Goal: Navigation & Orientation: Find specific page/section

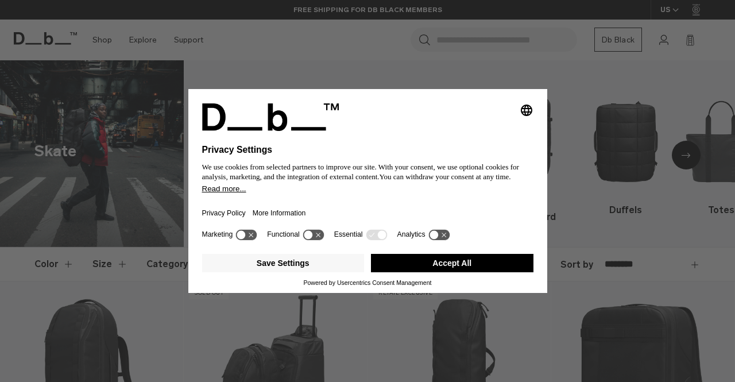
click at [253, 237] on icon at bounding box center [246, 234] width 21 height 11
click at [248, 234] on icon at bounding box center [246, 234] width 21 height 11
click at [413, 271] on button "Accept All" at bounding box center [452, 263] width 163 height 18
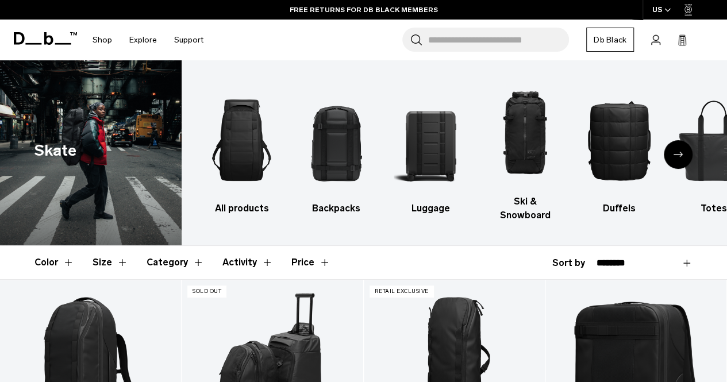
click at [679, 144] on div "Next slide" at bounding box center [678, 154] width 29 height 29
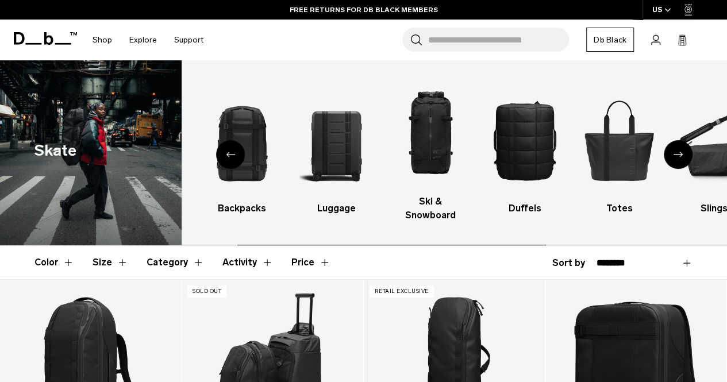
click at [679, 144] on div "Next slide" at bounding box center [678, 154] width 29 height 29
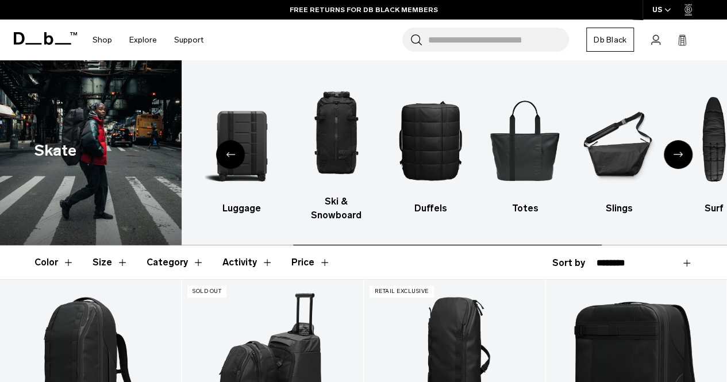
click at [679, 144] on div "Next slide" at bounding box center [678, 154] width 29 height 29
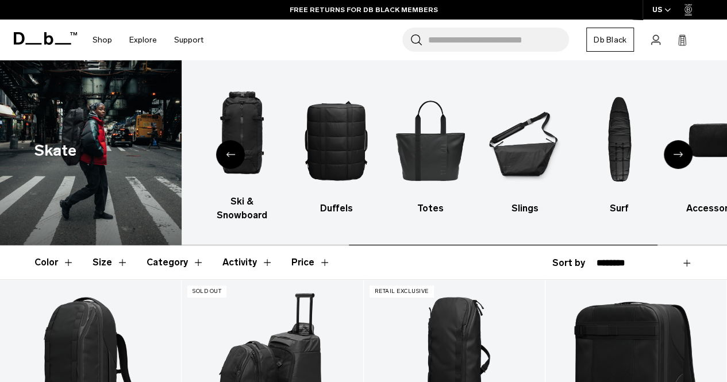
click at [679, 144] on div "Next slide" at bounding box center [678, 154] width 29 height 29
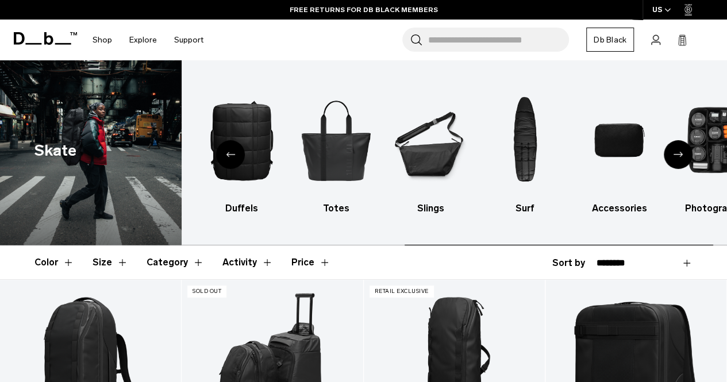
click at [679, 144] on div "Next slide" at bounding box center [678, 154] width 29 height 29
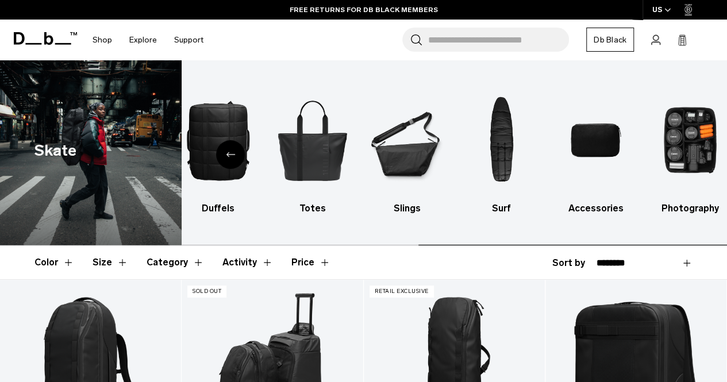
click at [679, 144] on img "10 / 10" at bounding box center [690, 139] width 74 height 111
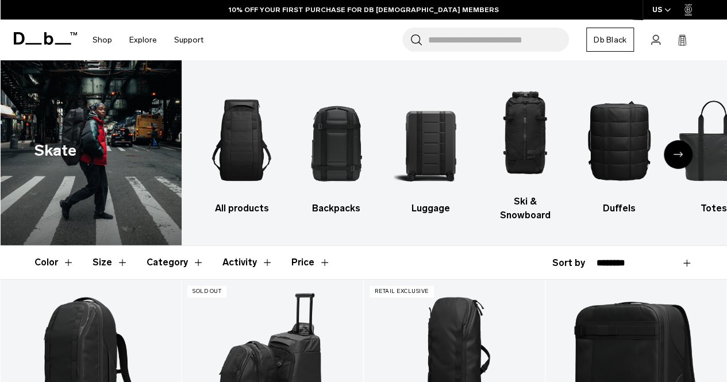
click at [678, 155] on div "Next slide" at bounding box center [678, 154] width 29 height 29
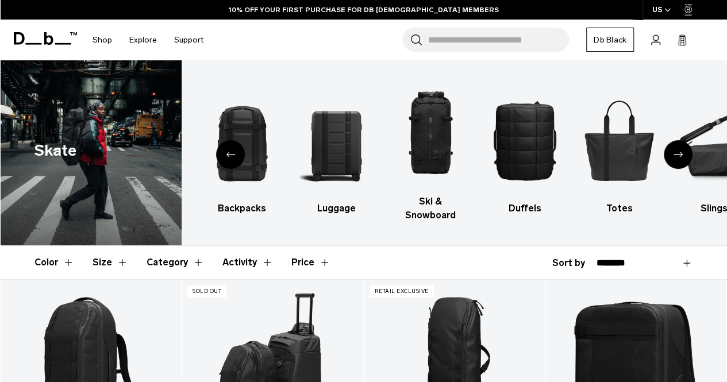
click at [677, 152] on icon "Next slide" at bounding box center [677, 154] width 9 height 5
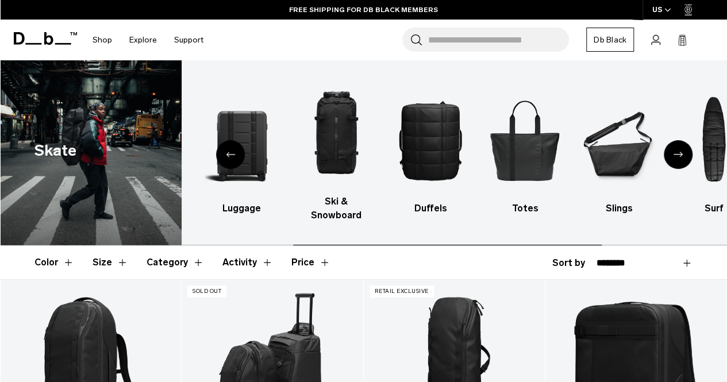
click at [677, 152] on icon "Next slide" at bounding box center [677, 154] width 9 height 5
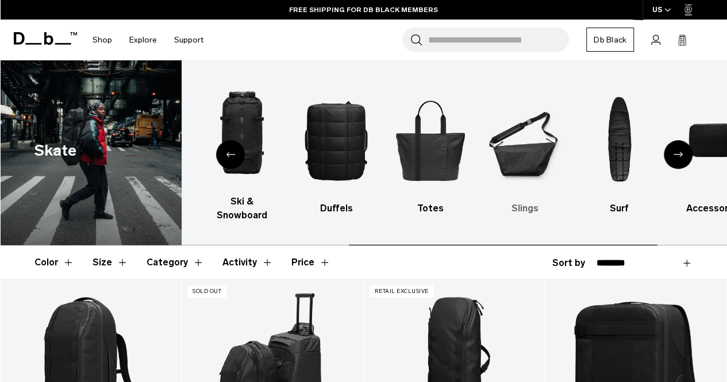
click at [523, 142] on img "7 / 10" at bounding box center [525, 139] width 74 height 111
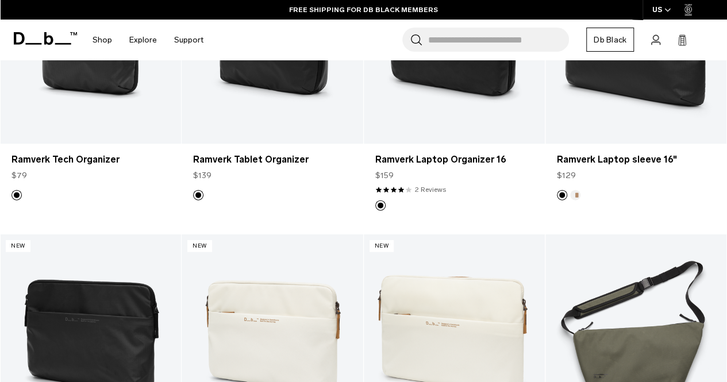
scroll to position [1146, 0]
